Goal: Task Accomplishment & Management: Use online tool/utility

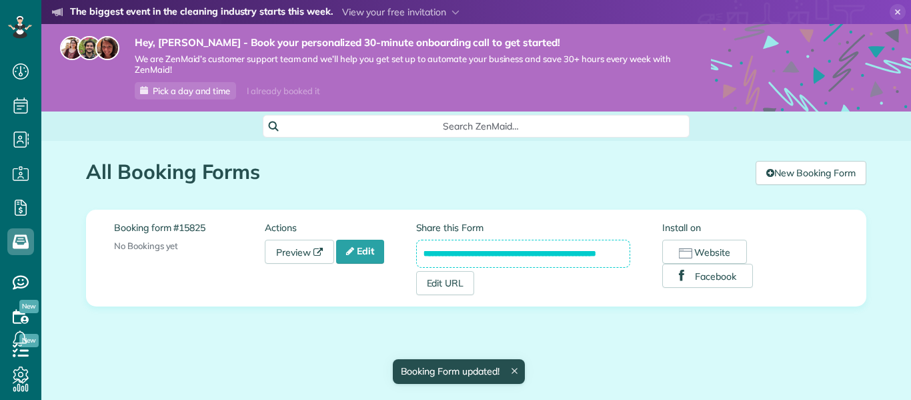
scroll to position [6, 6]
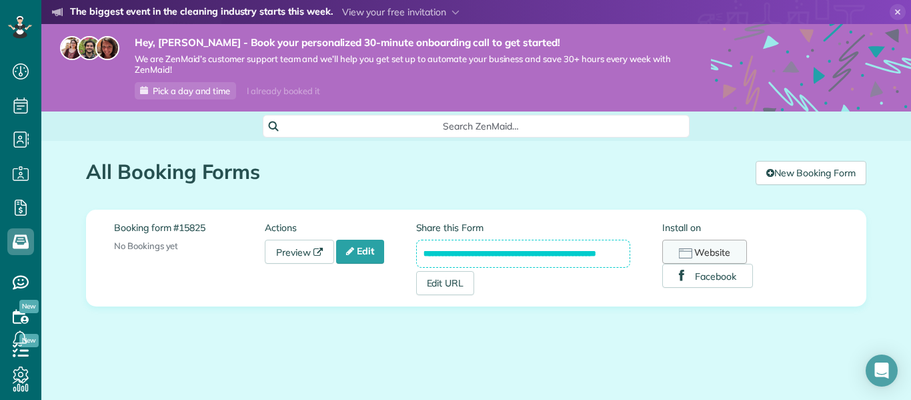
click at [686, 249] on rect "button" at bounding box center [686, 253] width 13 height 9
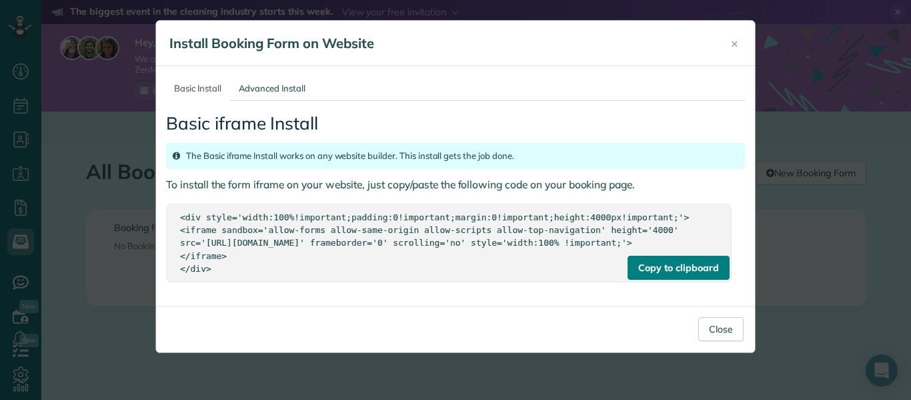
click at [692, 279] on div "Copy to clipboard" at bounding box center [678, 267] width 101 height 24
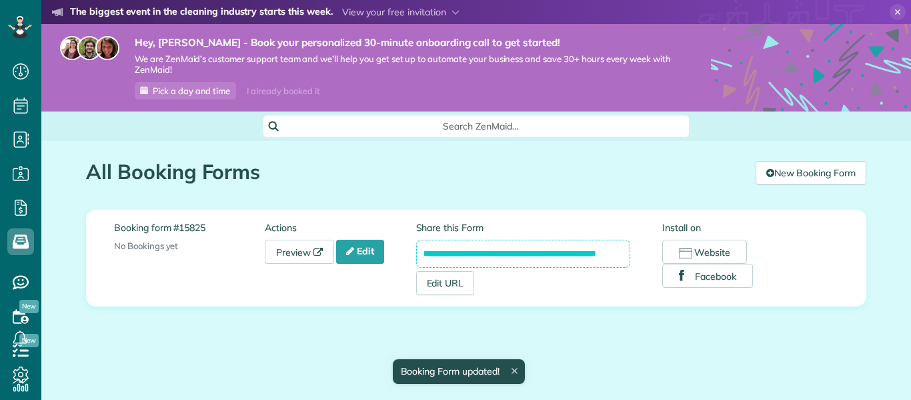
scroll to position [6, 6]
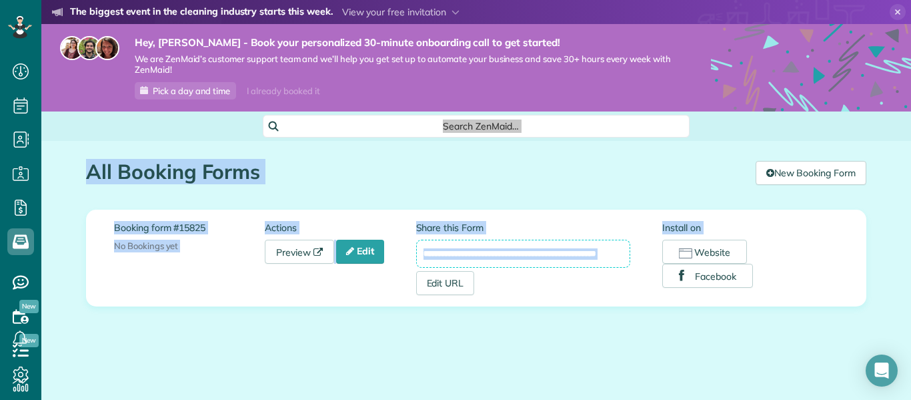
drag, startPoint x: 860, startPoint y: 96, endPoint x: 834, endPoint y: 324, distance: 229.7
click at [834, 324] on main "YOU'RE INVITED The biggest event in the cleaning industry starts this week. Are…" at bounding box center [476, 200] width 870 height 400
click at [693, 333] on div "**********" at bounding box center [476, 273] width 800 height 265
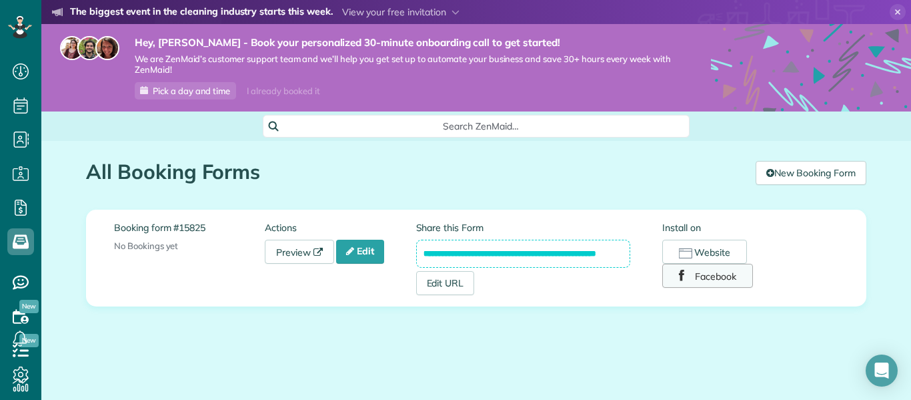
click at [704, 275] on button "Facebook" at bounding box center [707, 275] width 91 height 24
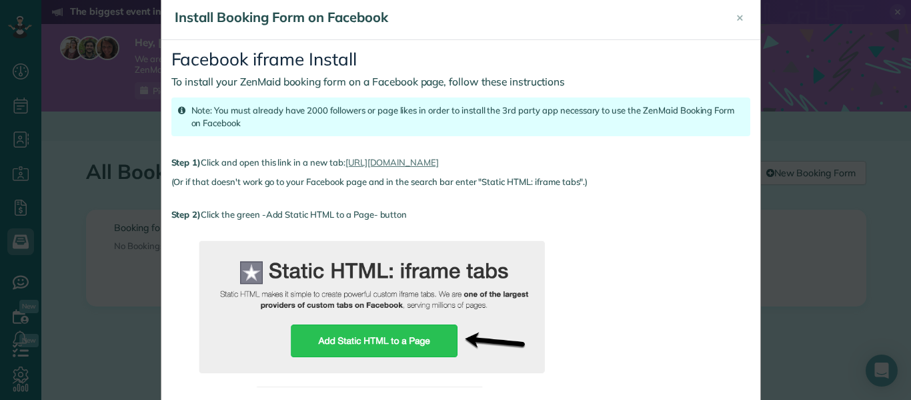
scroll to position [0, 0]
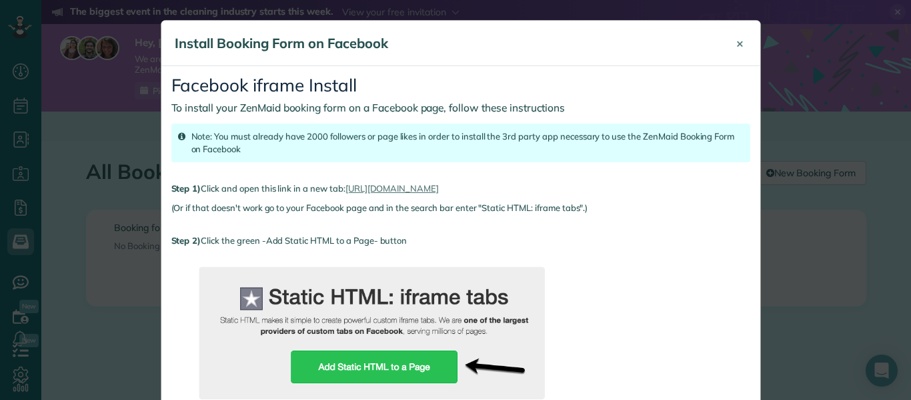
click at [736, 45] on span "×" at bounding box center [739, 42] width 7 height 15
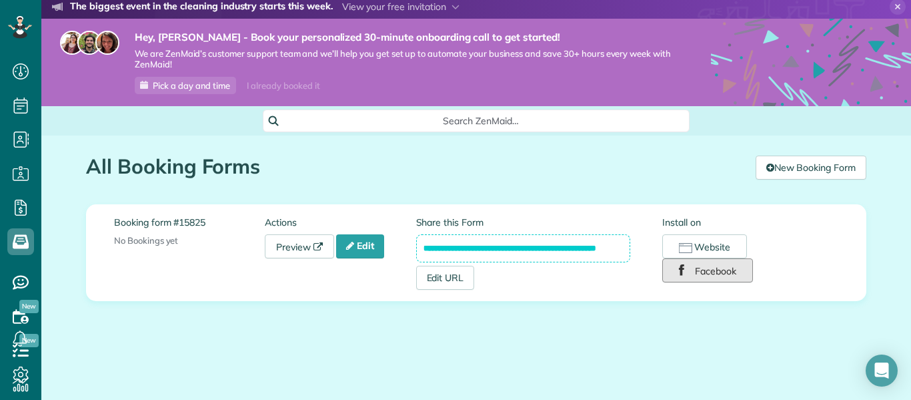
scroll to position [7, 0]
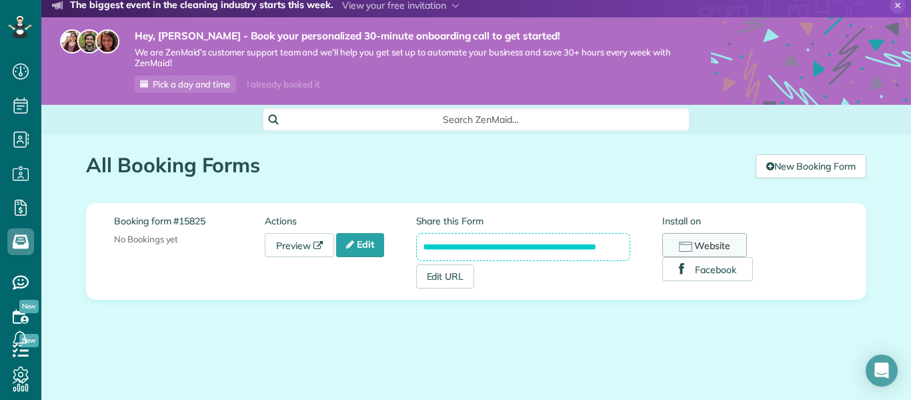
click at [698, 247] on button "Website" at bounding box center [704, 245] width 85 height 24
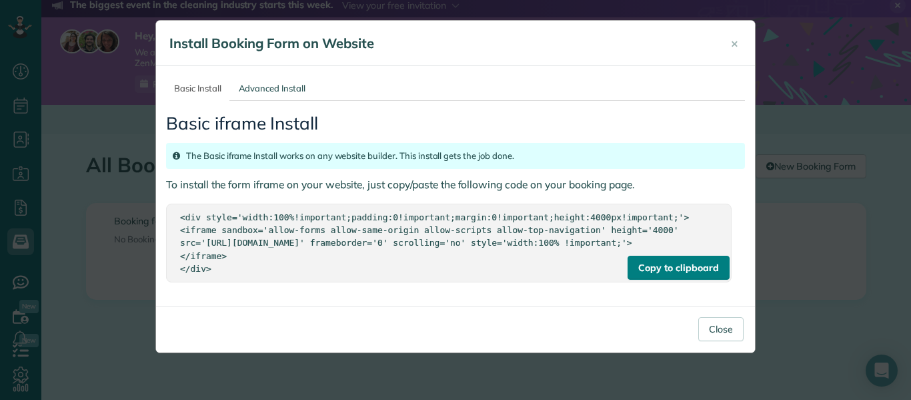
click at [698, 279] on div "Copy to clipboard" at bounding box center [678, 267] width 101 height 24
click at [788, 33] on div "× Install Booking Form on Website Basic Install Advanced Install Basic iframe I…" at bounding box center [455, 200] width 911 height 400
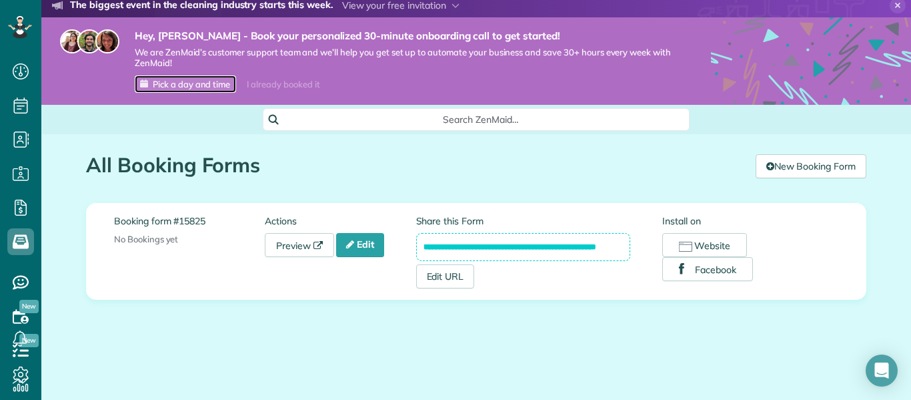
click at [205, 84] on span "Pick a day and time" at bounding box center [191, 84] width 77 height 11
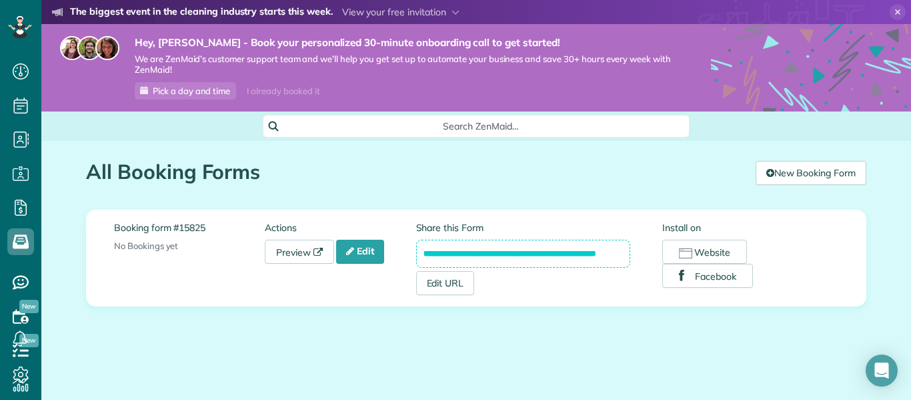
click at [895, 11] on use at bounding box center [898, 12] width 6 height 6
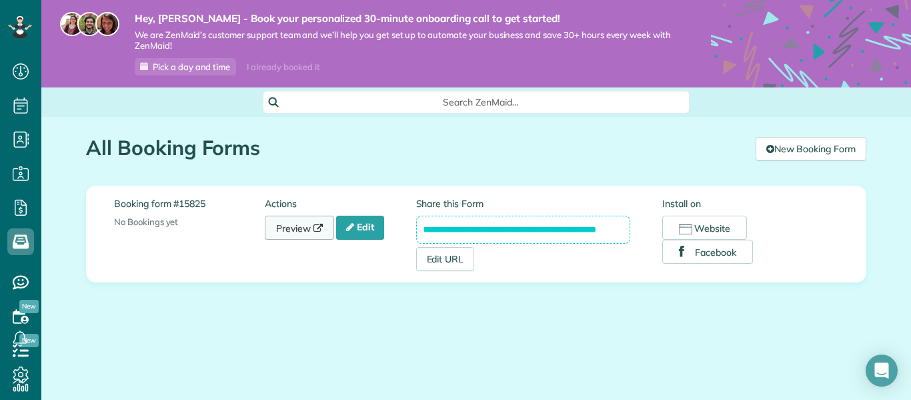
click at [320, 228] on icon at bounding box center [318, 227] width 9 height 9
